Goal: Transaction & Acquisition: Subscribe to service/newsletter

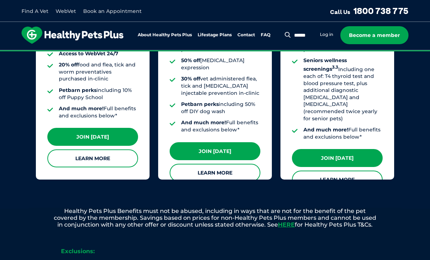
scroll to position [731, 0]
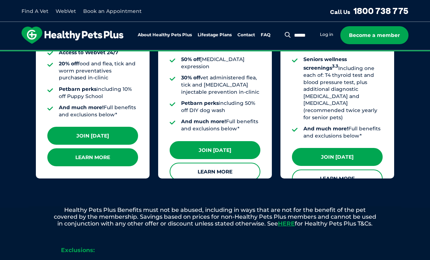
click at [84, 148] on link "Learn More" at bounding box center [92, 157] width 91 height 18
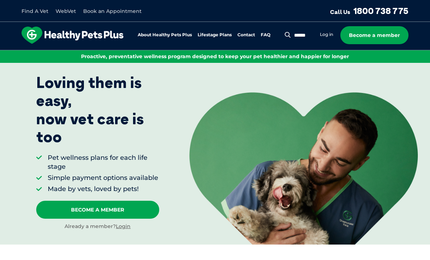
scroll to position [0, 0]
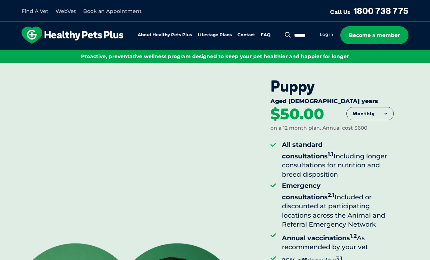
click at [360, 112] on button "Monthly" at bounding box center [370, 113] width 47 height 13
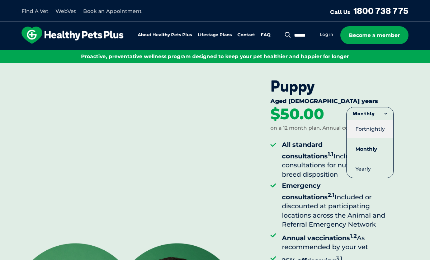
click at [364, 125] on li "Fortnightly" at bounding box center [370, 129] width 47 height 18
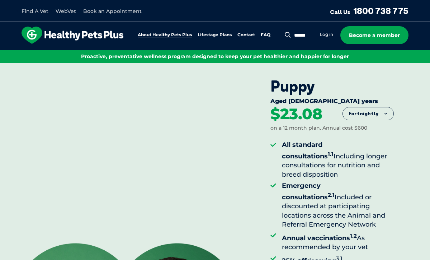
click at [166, 33] on link "About Healthy Pets Plus" at bounding box center [165, 35] width 54 height 5
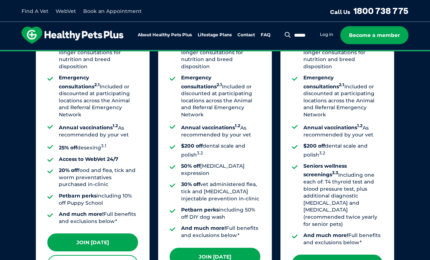
scroll to position [625, 0]
